Goal: Task Accomplishment & Management: Use online tool/utility

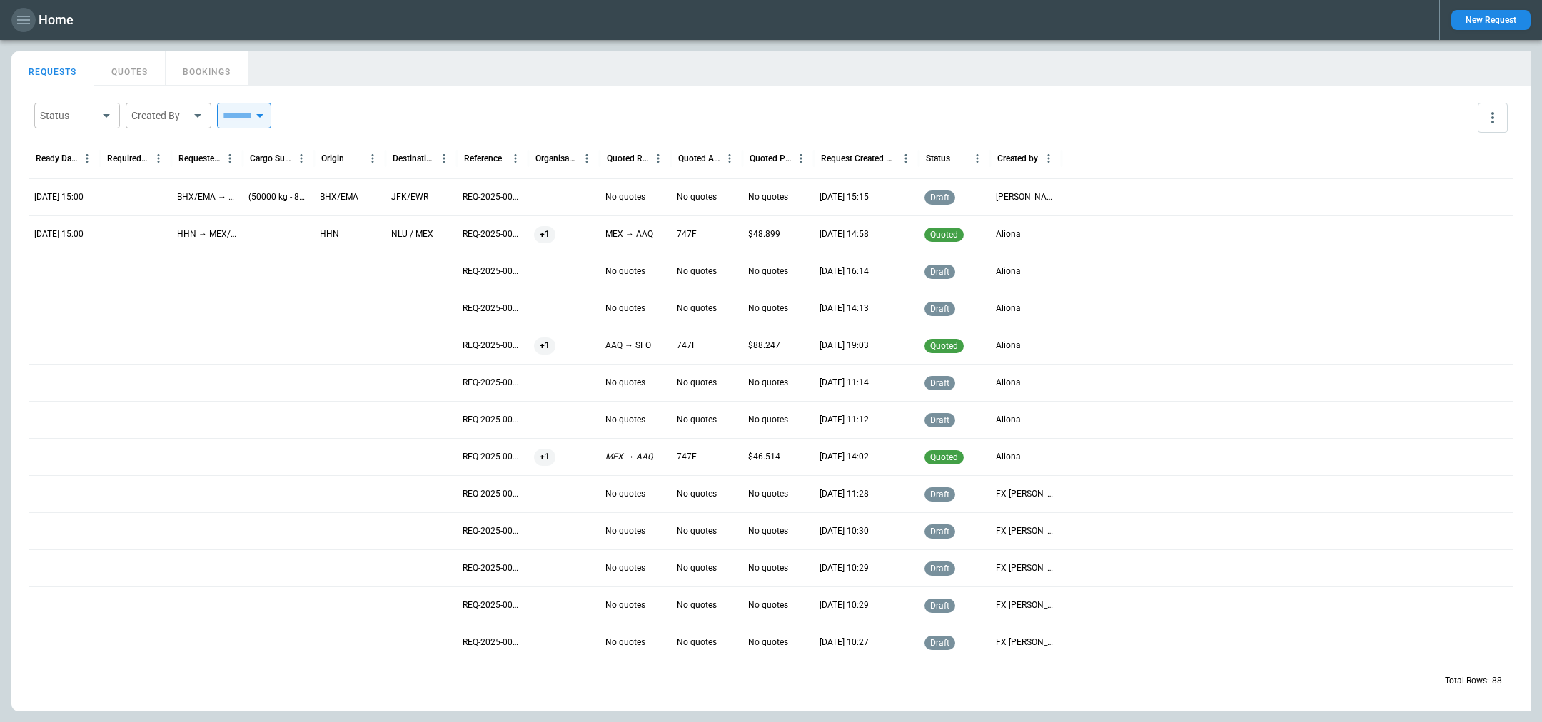
click at [19, 23] on icon "button" at bounding box center [23, 20] width 13 height 9
click at [51, 166] on li "Switch tenant" at bounding box center [64, 168] width 107 height 24
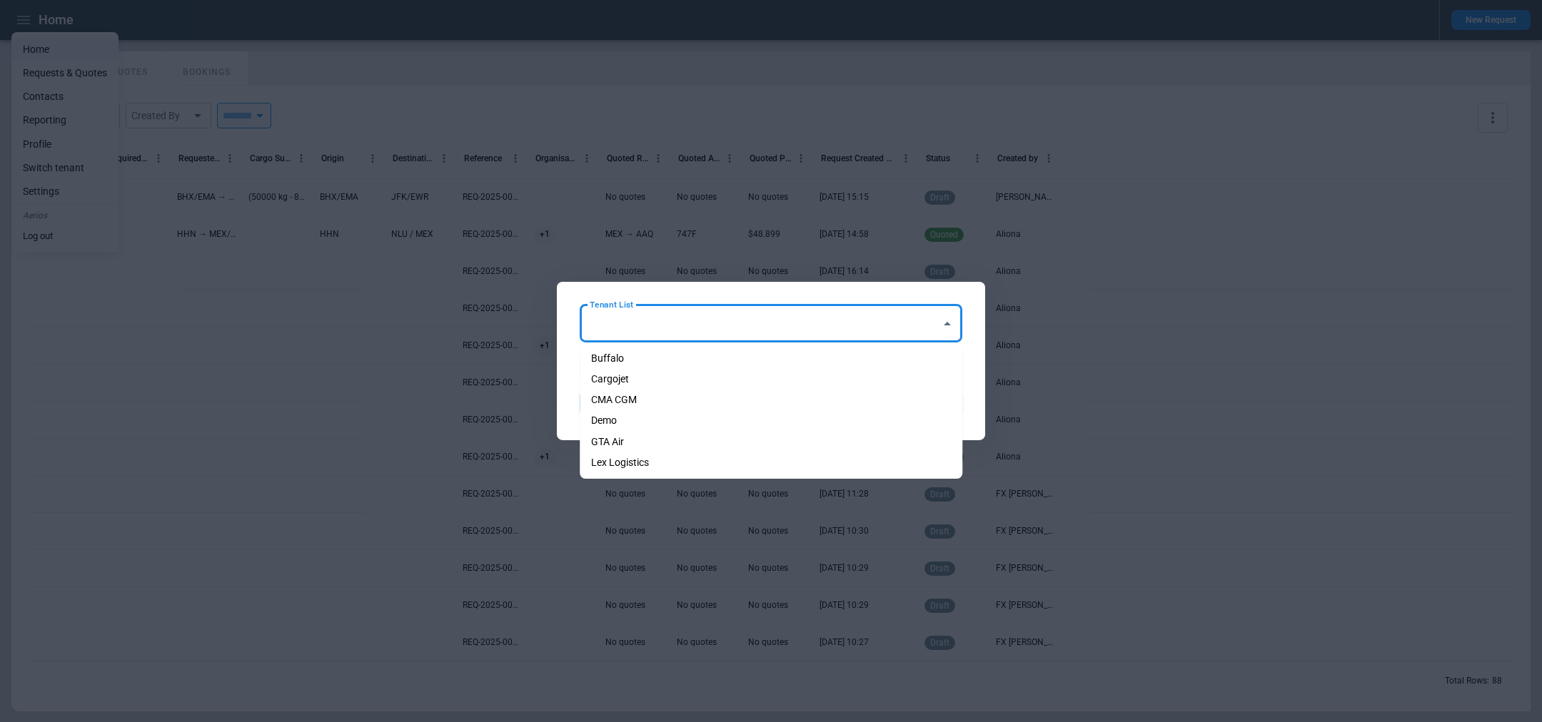
click at [726, 333] on input "Tenant List" at bounding box center [760, 323] width 348 height 25
click at [697, 375] on li "Cargojet" at bounding box center [771, 379] width 383 height 21
type input "********"
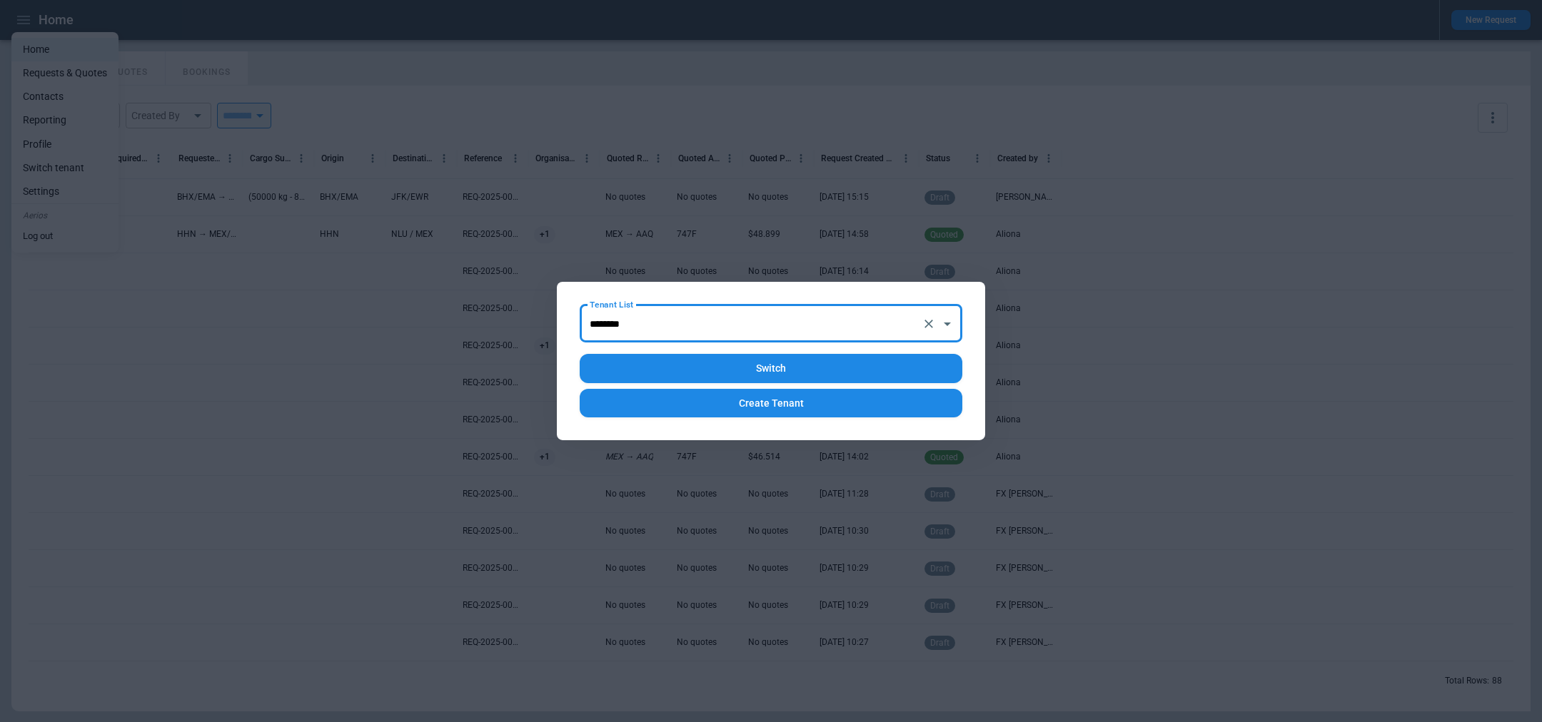
click at [695, 373] on button "Switch" at bounding box center [771, 368] width 383 height 29
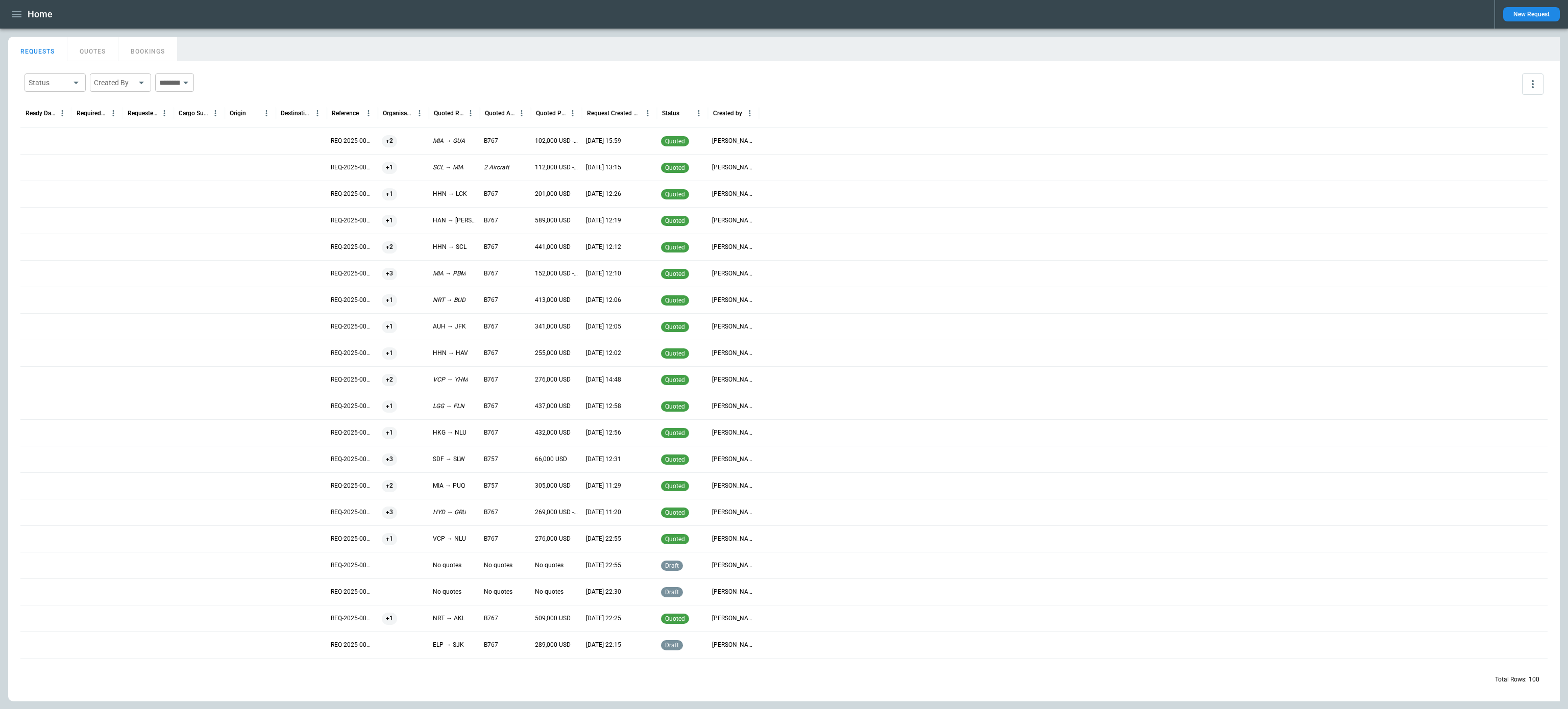
click at [81, 46] on button "QUOTES" at bounding box center [92, 49] width 51 height 24
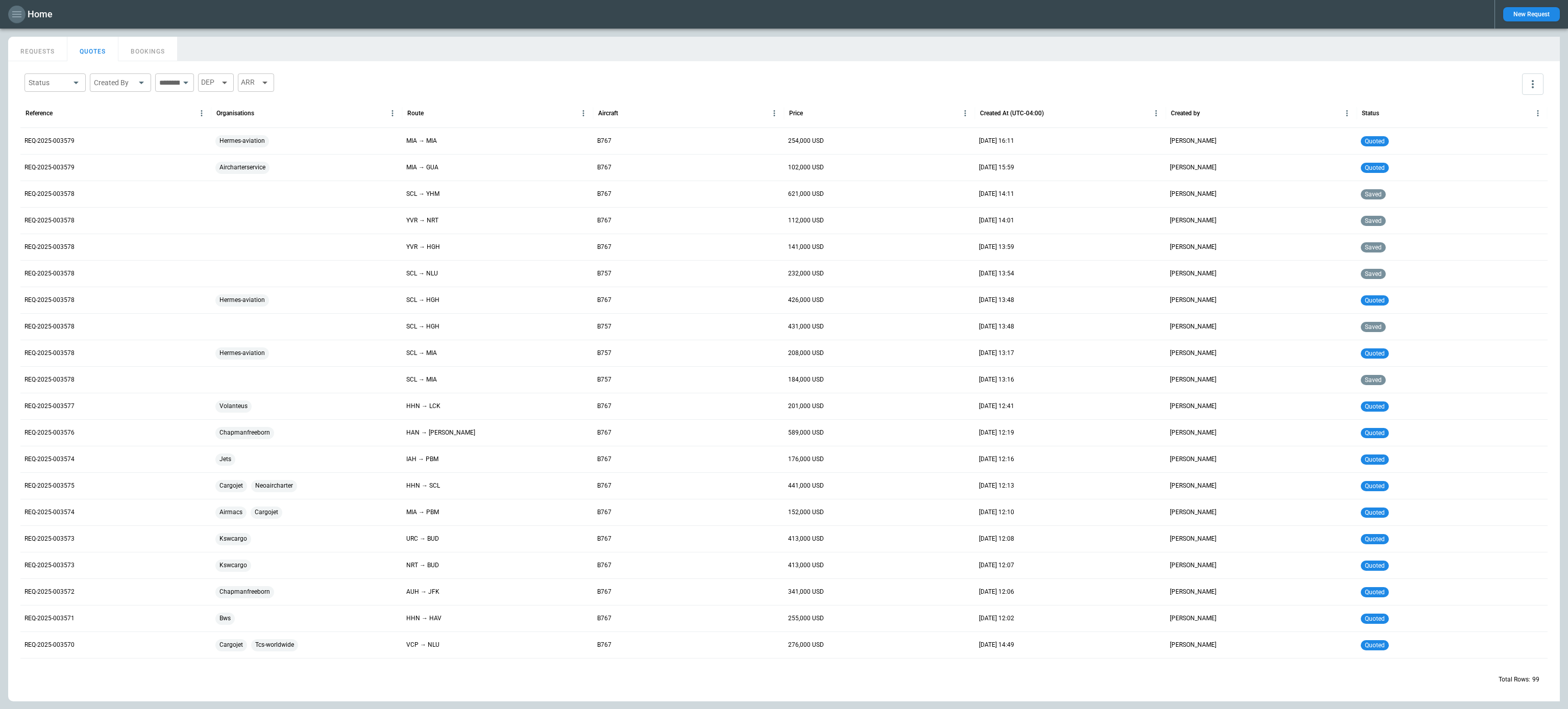
click at [11, 9] on icon "button" at bounding box center [16, 14] width 12 height 12
click at [47, 124] on li "Switch tenant" at bounding box center [46, 120] width 77 height 17
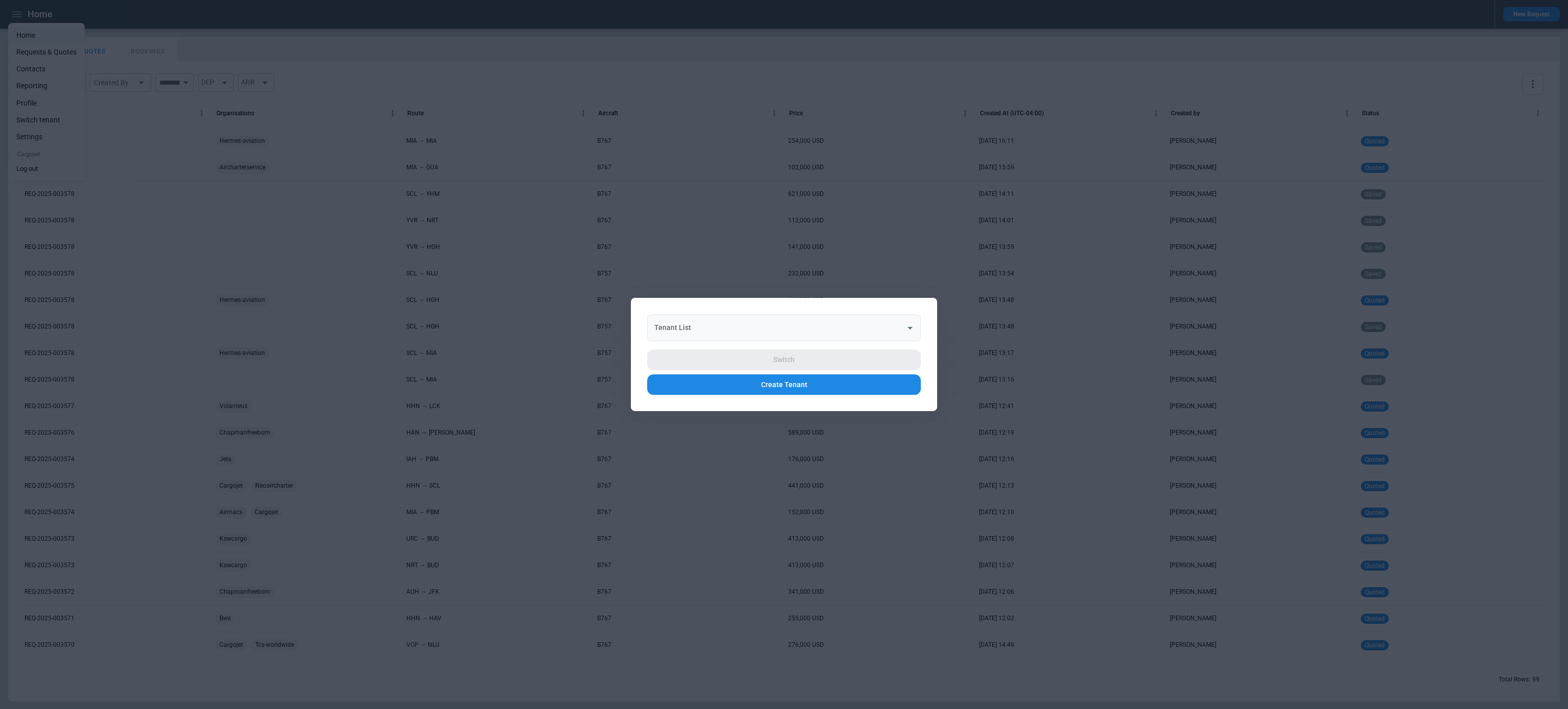
click at [663, 316] on div "Tenant List" at bounding box center [784, 328] width 274 height 27
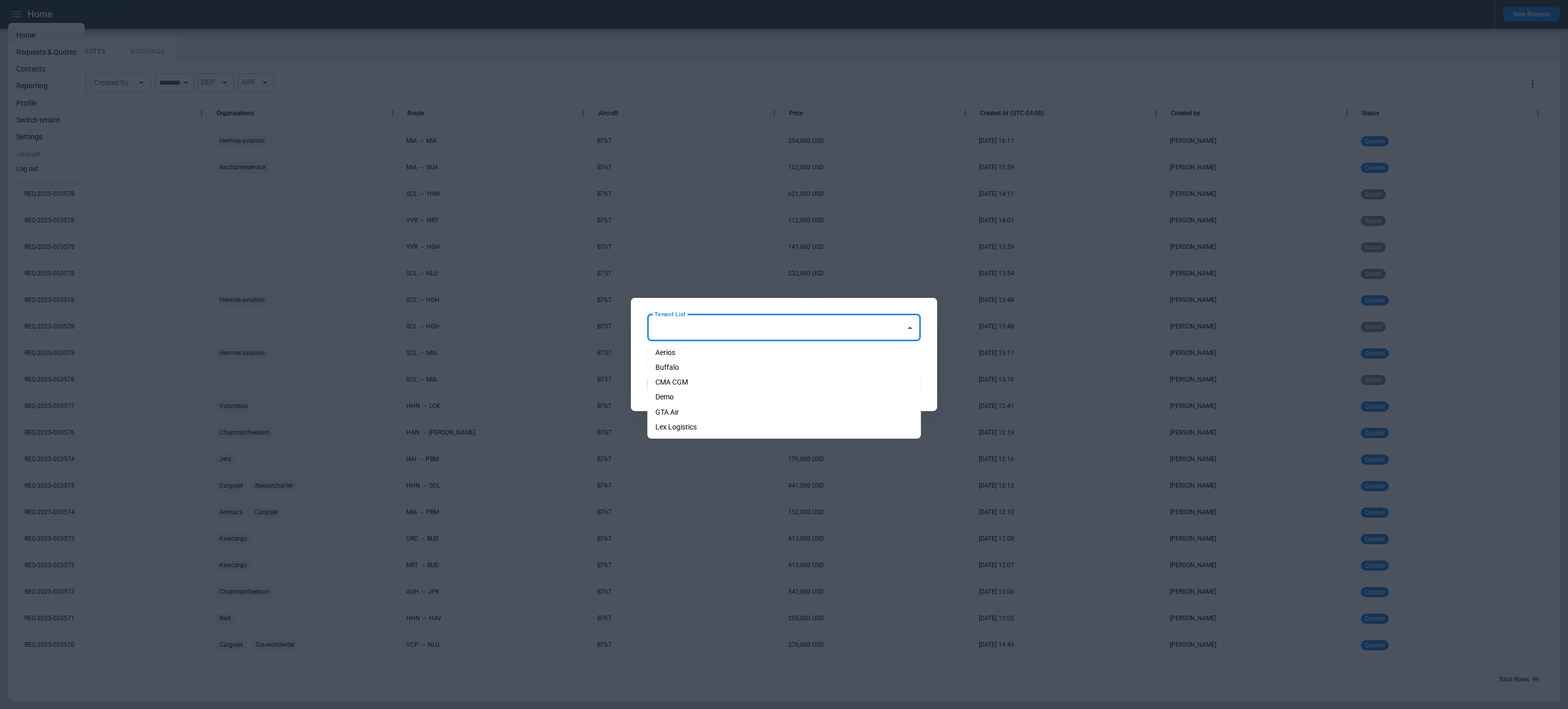
click at [684, 358] on li "Aerios" at bounding box center [784, 352] width 274 height 15
type input "******"
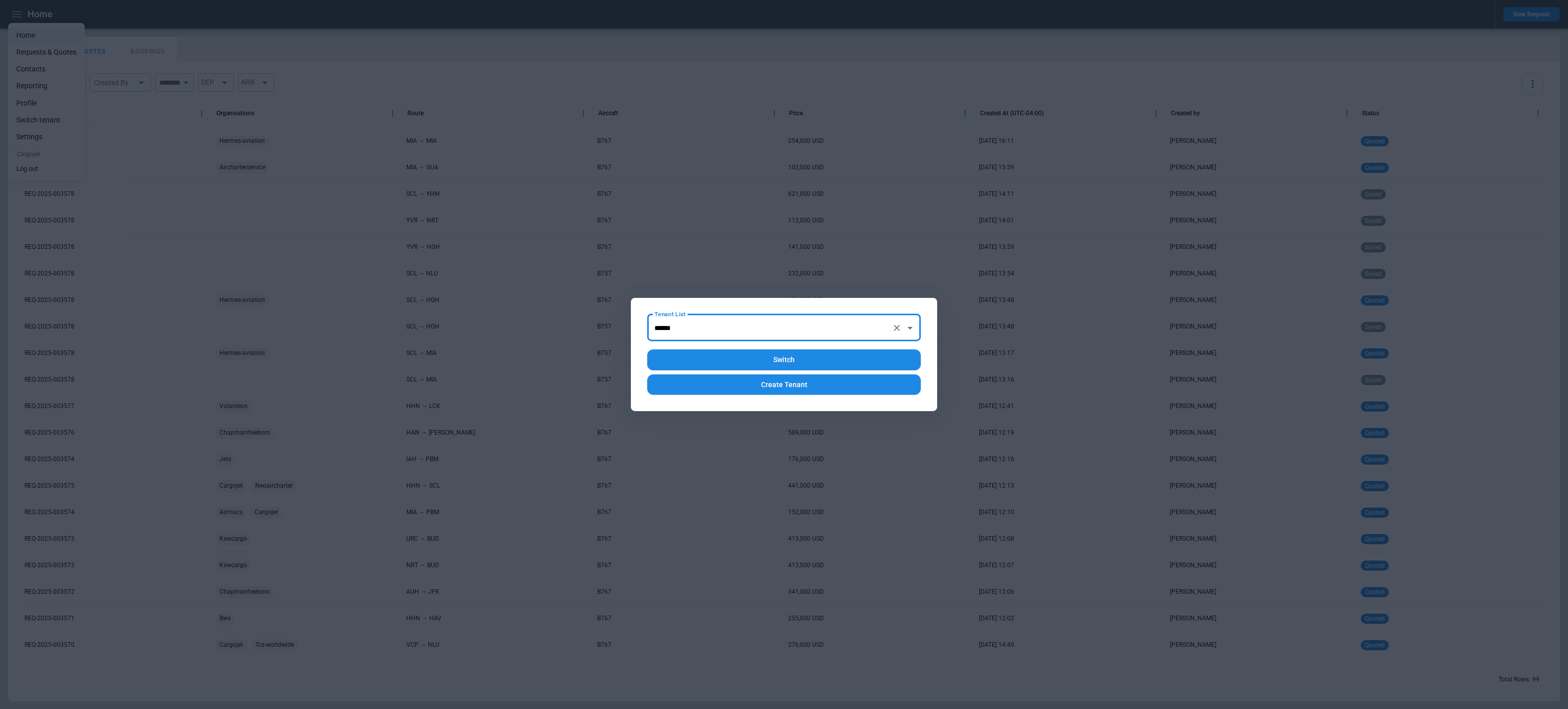
click at [709, 356] on button "Switch" at bounding box center [784, 360] width 274 height 21
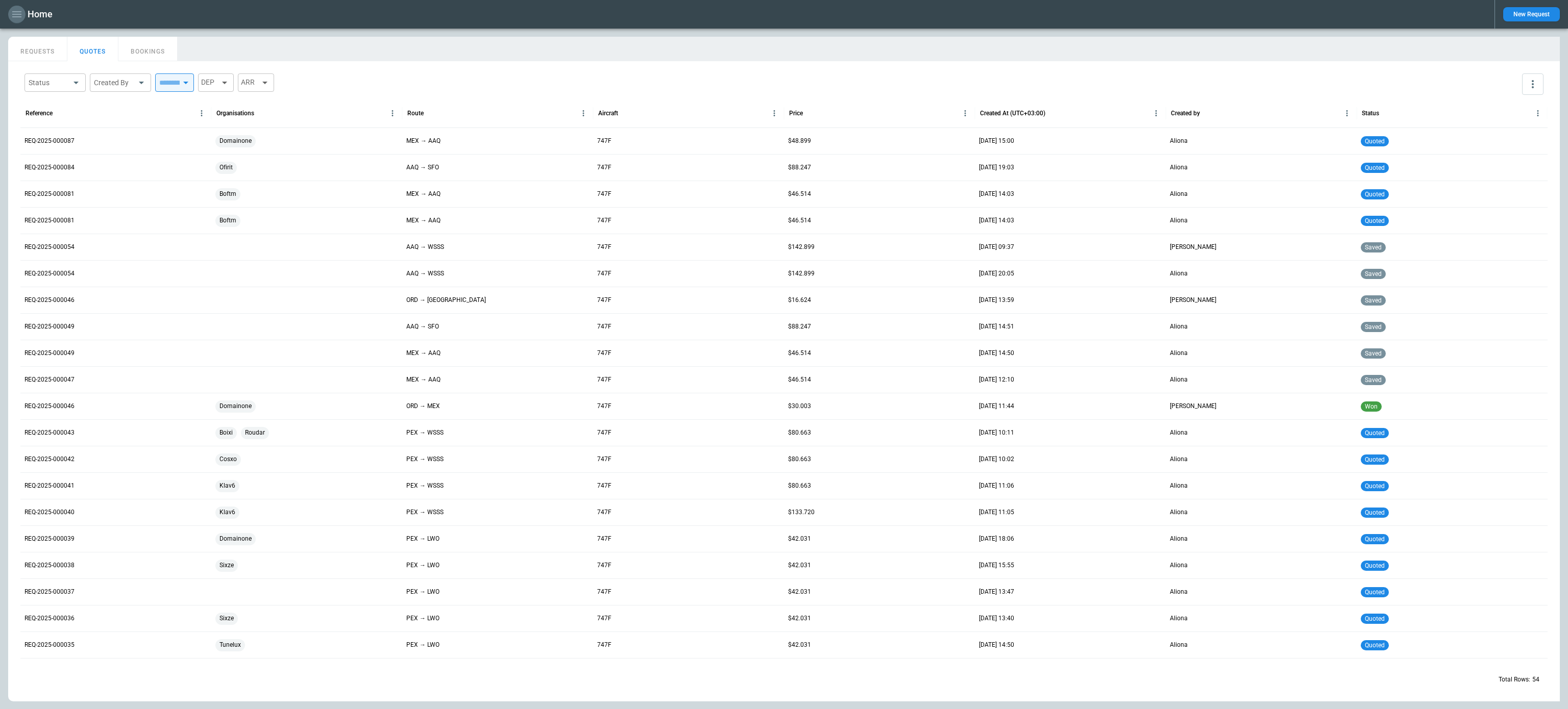
click at [12, 19] on icon "button" at bounding box center [16, 14] width 12 height 12
click at [48, 113] on li "Switch tenant" at bounding box center [46, 120] width 77 height 17
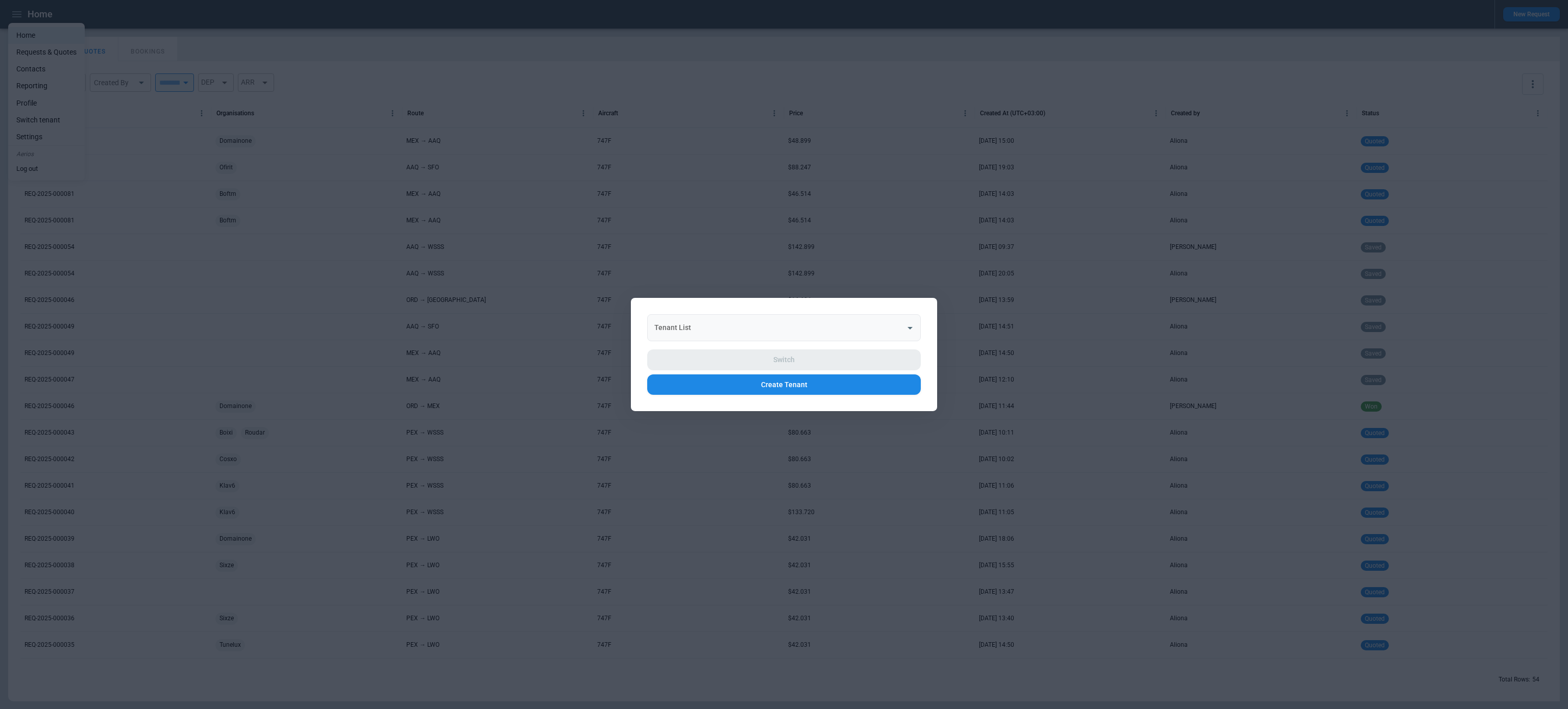
click at [674, 322] on div "Tenant List Tenant List" at bounding box center [784, 328] width 274 height 27
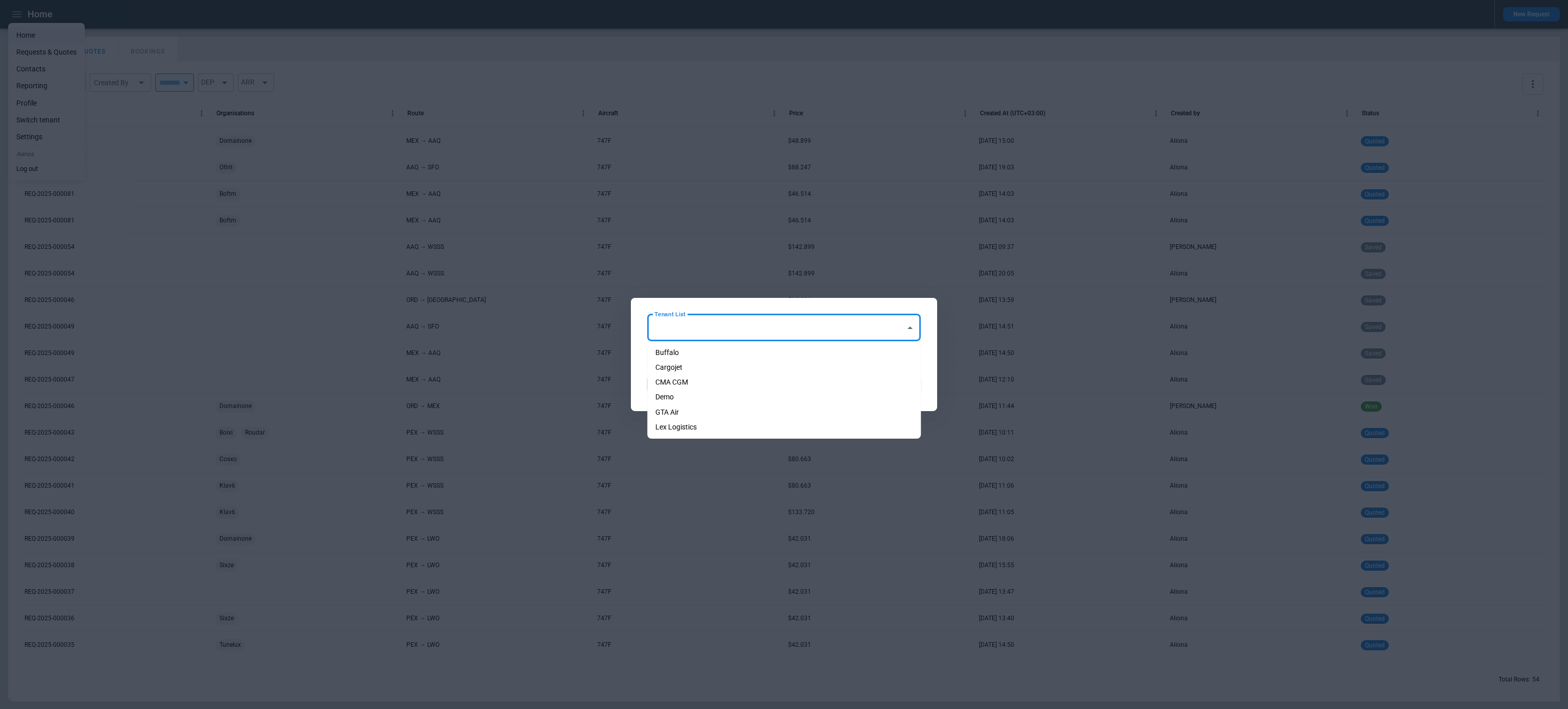
click at [690, 409] on li "GTA Air" at bounding box center [784, 412] width 274 height 15
type input "*******"
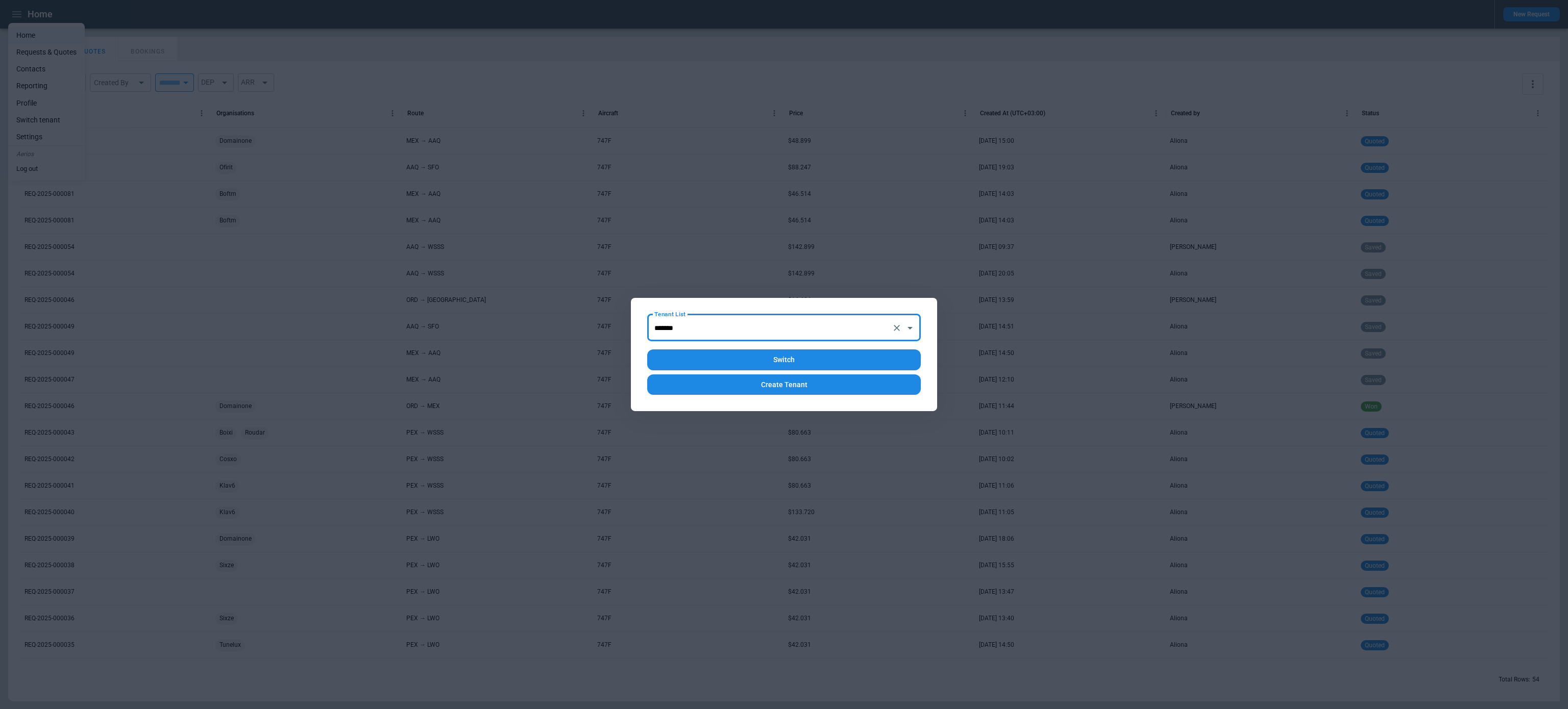
click at [693, 363] on button "Switch" at bounding box center [784, 360] width 274 height 21
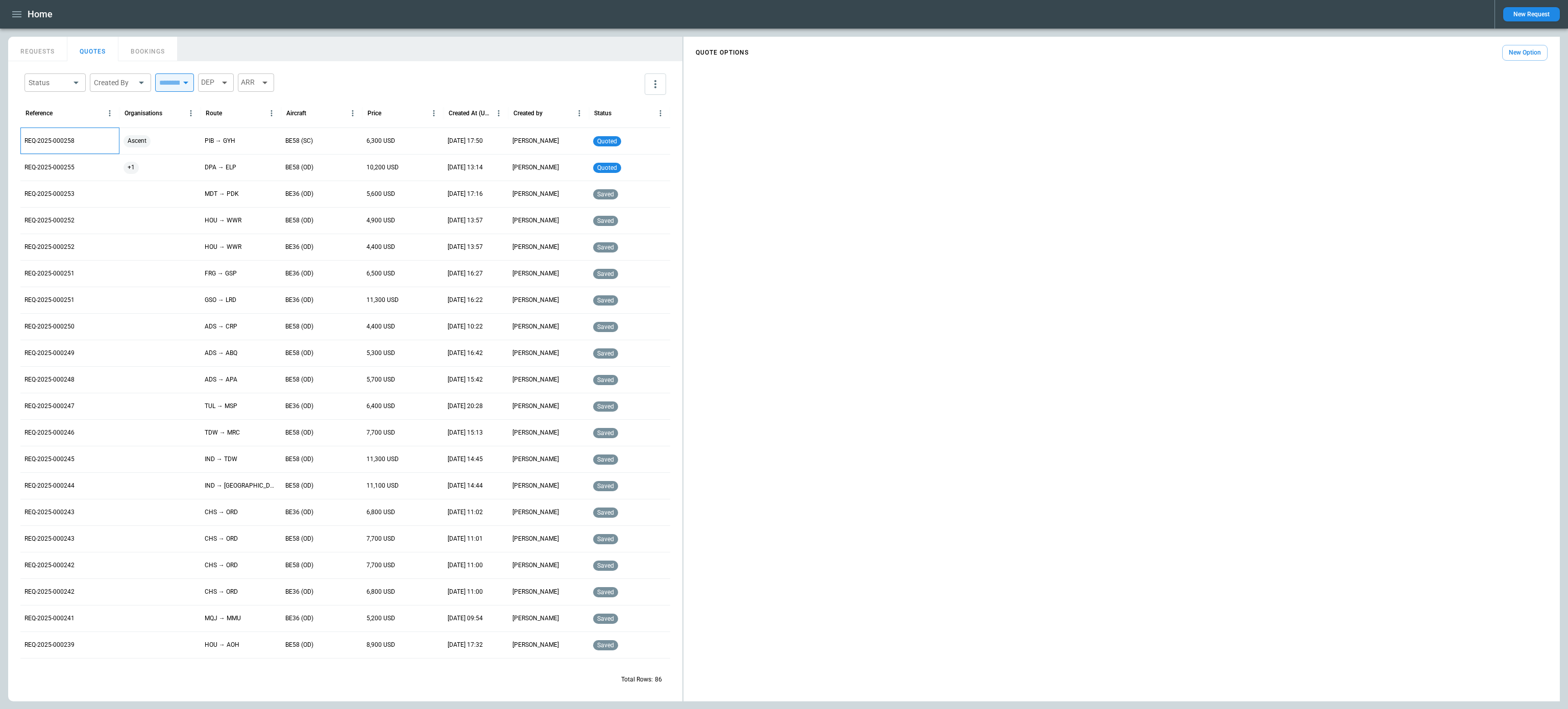
click at [45, 140] on p "REQ-2025-000258" at bounding box center [49, 141] width 50 height 9
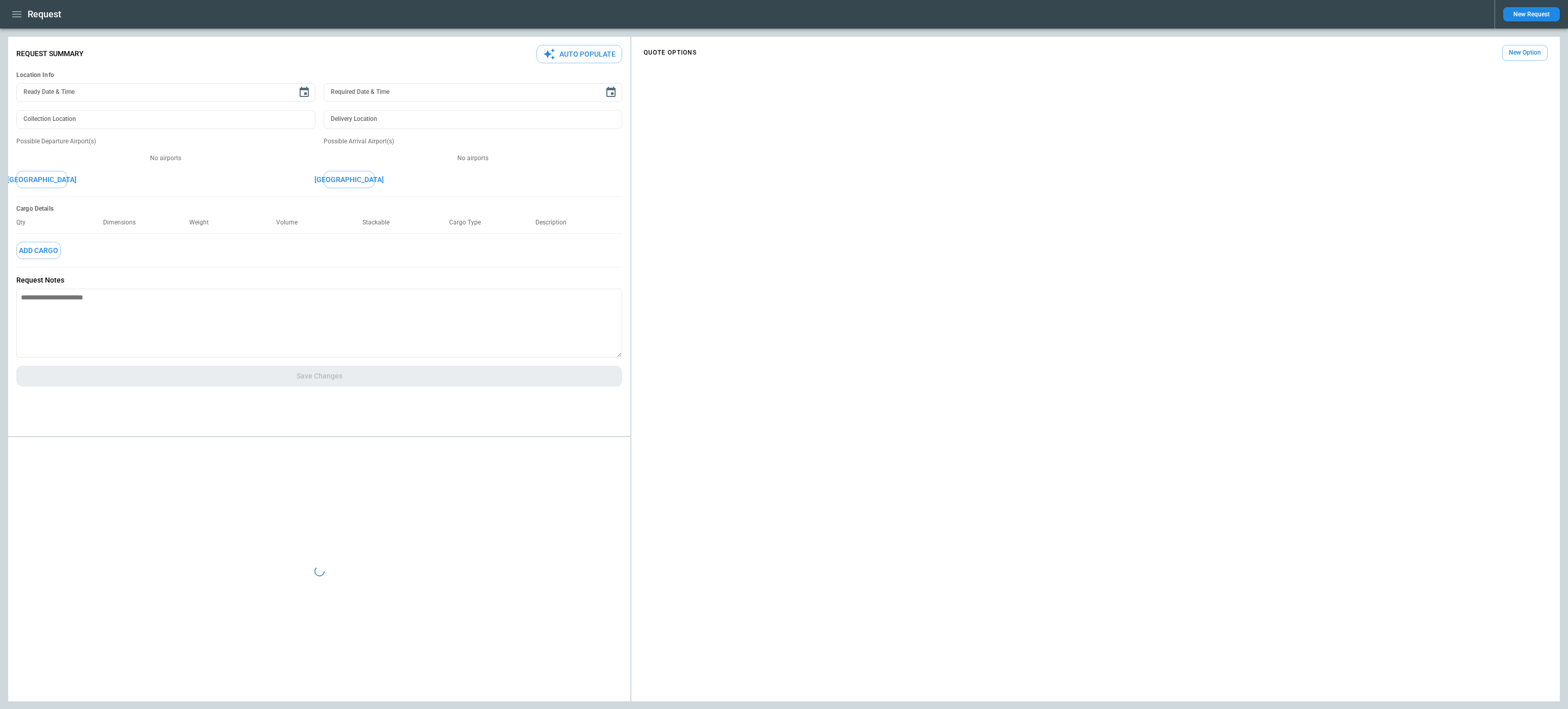
type textarea "*"
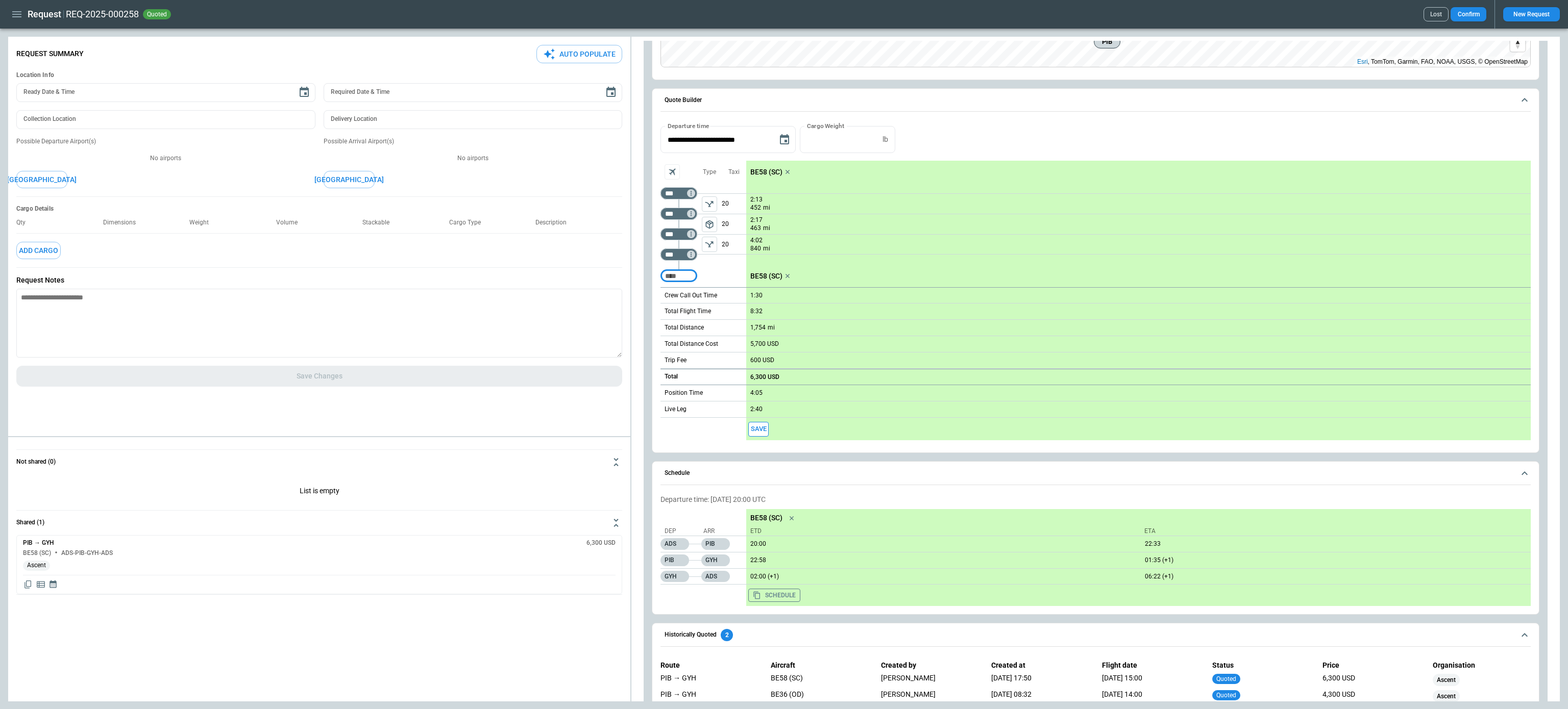
scroll to position [1202, 0]
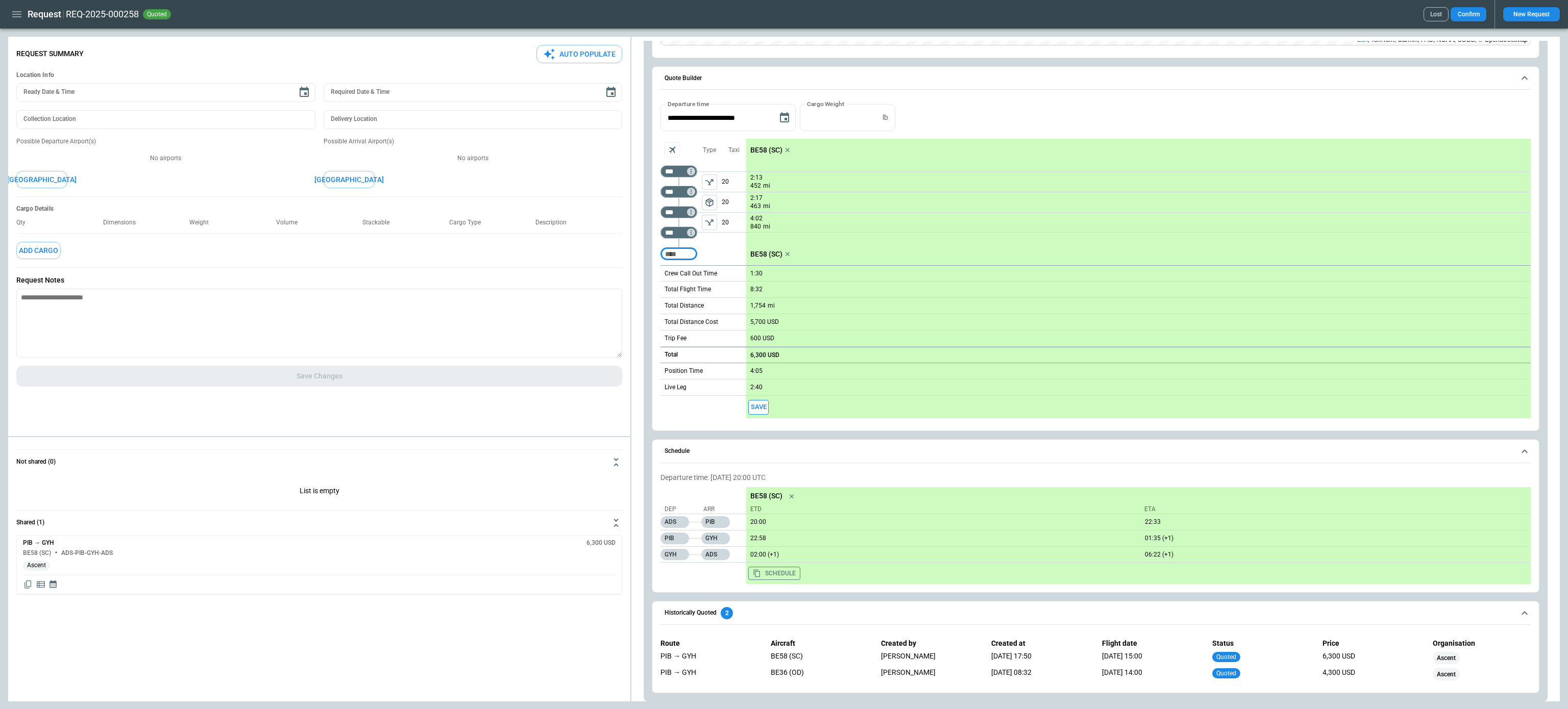
click at [19, 17] on icon "button" at bounding box center [16, 14] width 12 height 12
click at [43, 124] on li "Switch tenant" at bounding box center [46, 120] width 77 height 17
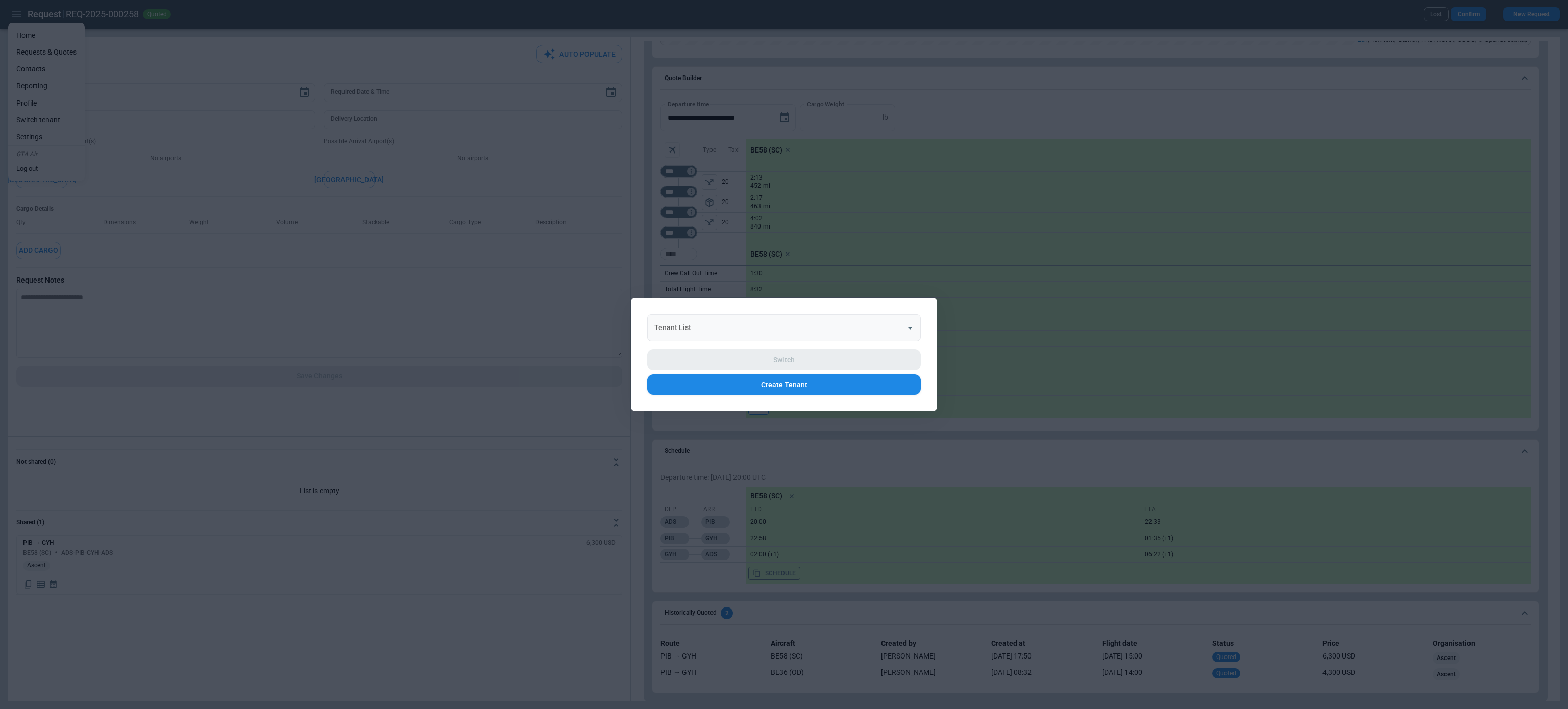
click at [729, 334] on input "Tenant List" at bounding box center [776, 327] width 249 height 18
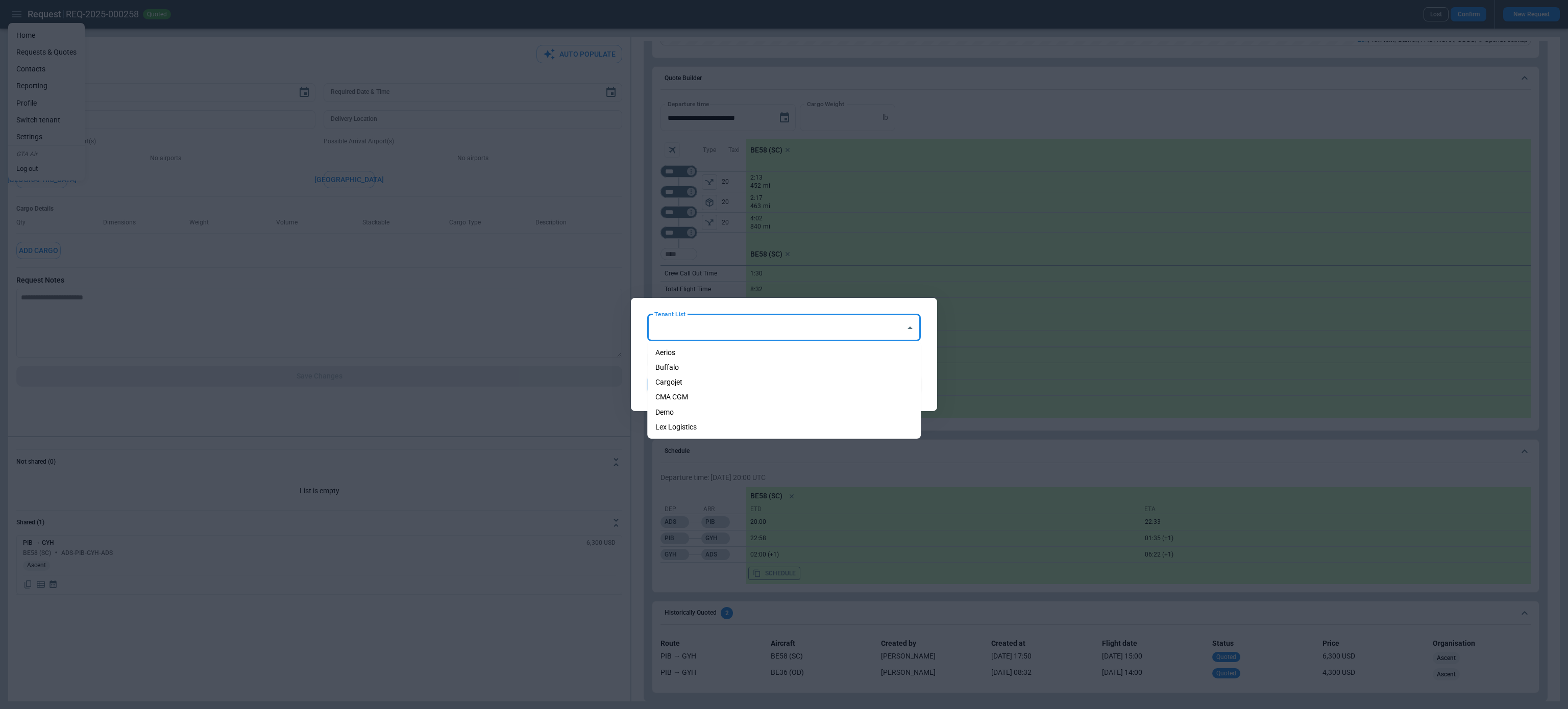
click at [721, 356] on li "Aerios" at bounding box center [784, 352] width 274 height 15
type input "******"
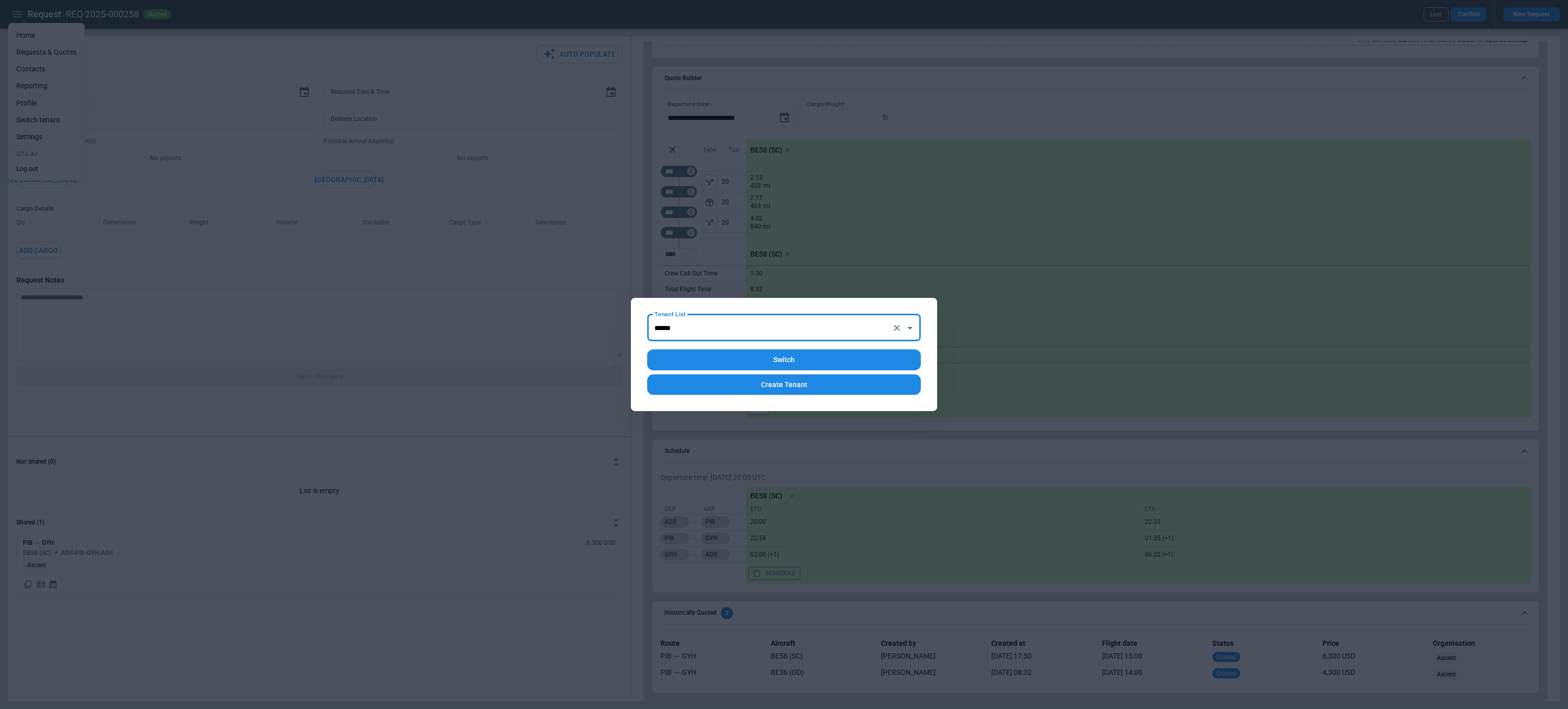
click at [739, 356] on button "Switch" at bounding box center [784, 360] width 274 height 21
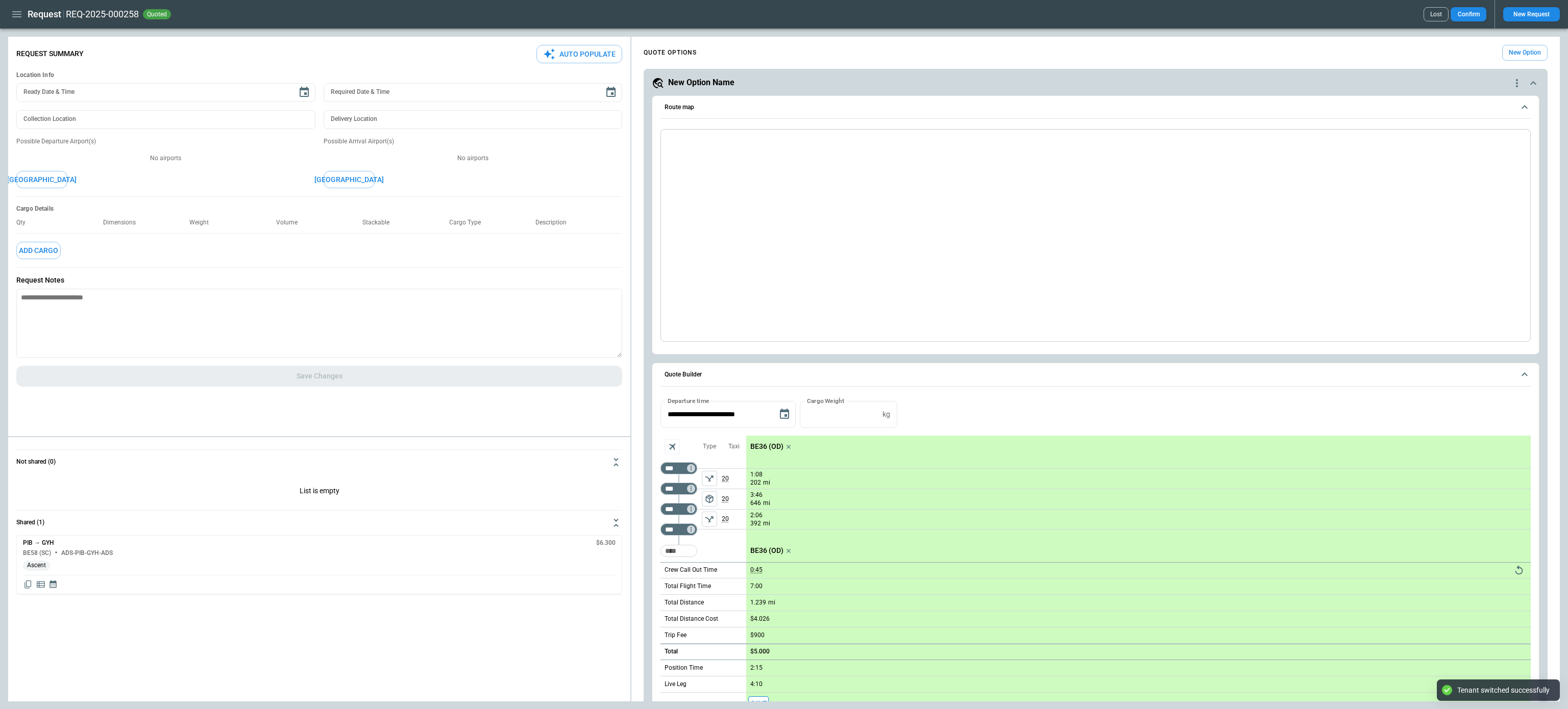
type textarea "*"
